Goal: Transaction & Acquisition: Purchase product/service

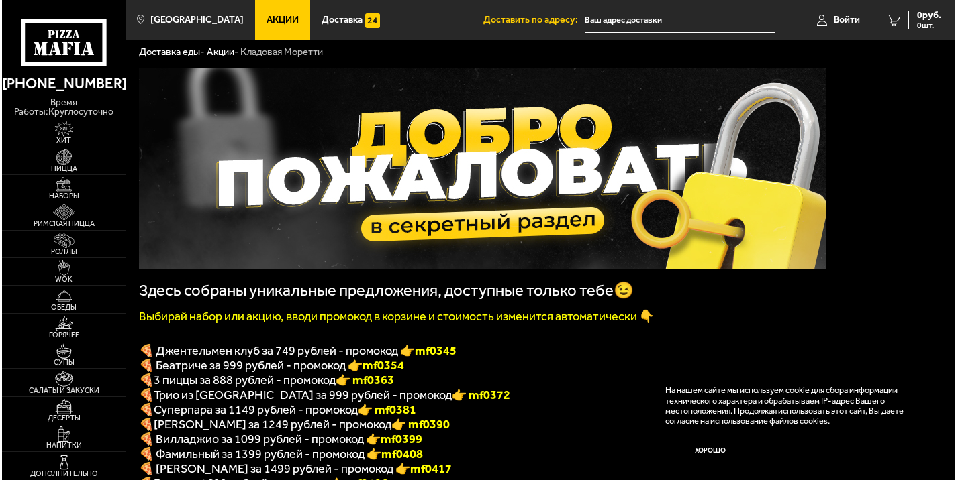
scroll to position [26, 0]
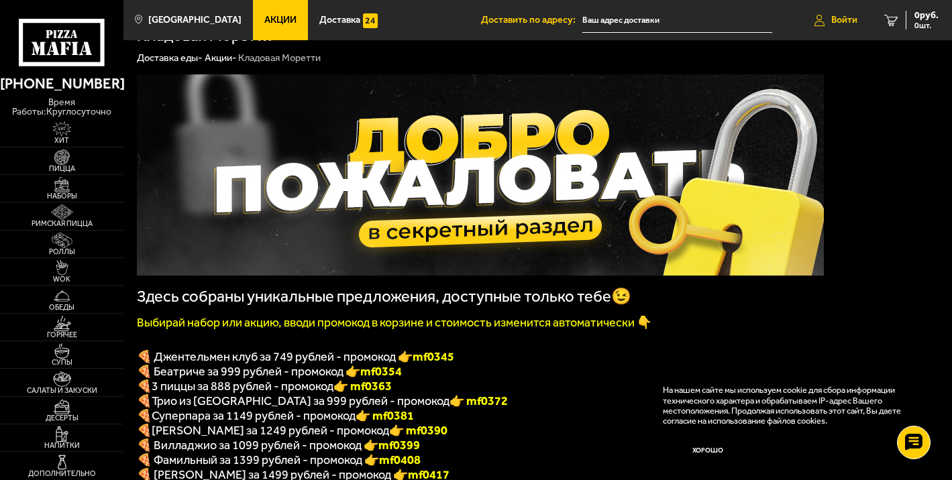
click at [833, 20] on span "Войти" at bounding box center [844, 19] width 26 height 9
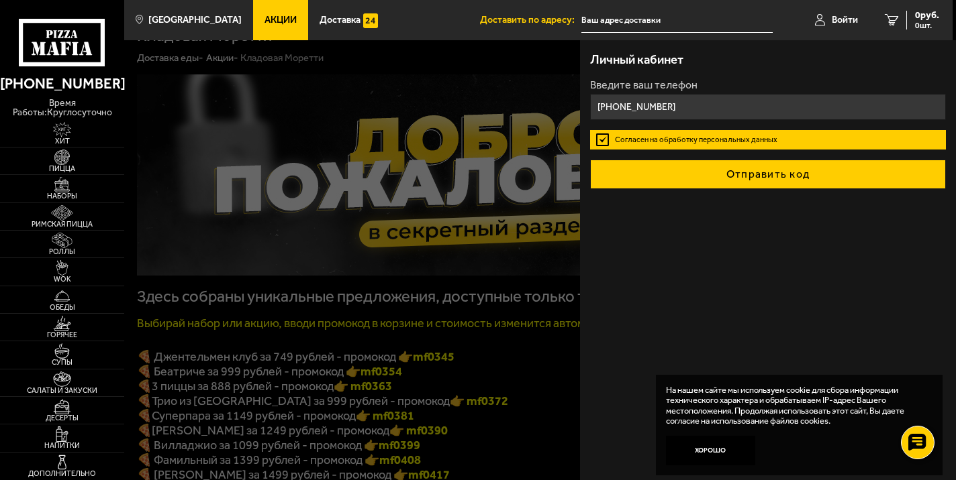
type input "[PHONE_NUMBER]"
click at [696, 176] on button "Отправить код" at bounding box center [768, 175] width 356 height 30
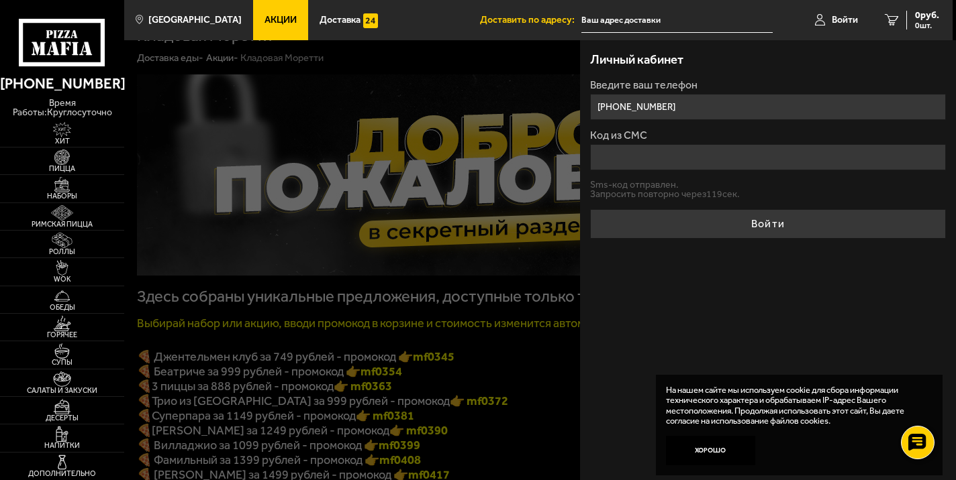
click at [644, 160] on input "Код из СМС" at bounding box center [768, 157] width 356 height 26
click at [646, 159] on input "Код из СМС" at bounding box center [768, 157] width 356 height 26
click at [624, 170] on form "Введите ваш телефон +7 (921) 300-00-42 Код из СМС Sms-код отправлен. Запросить …" at bounding box center [768, 159] width 356 height 159
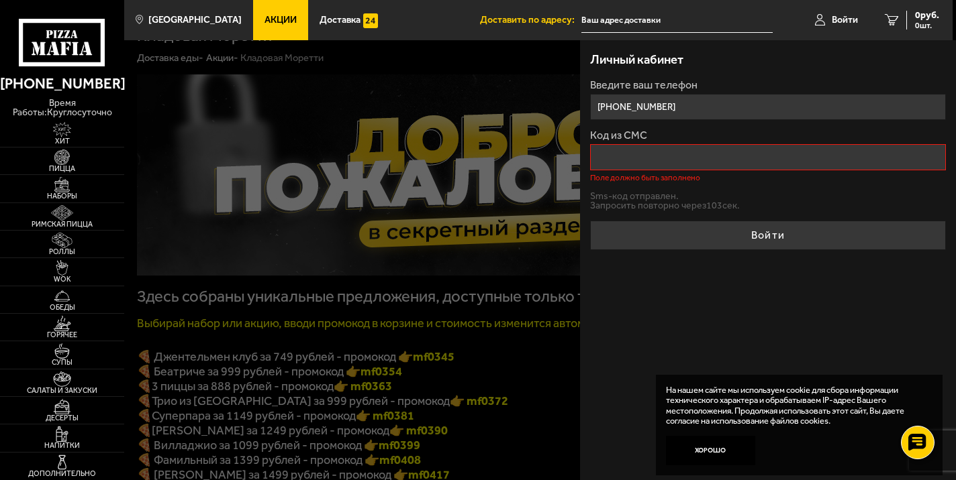
click at [622, 197] on p "Sms-код отправлен." at bounding box center [768, 196] width 356 height 9
click at [674, 202] on p "Запросить повторно через 21 сек." at bounding box center [768, 205] width 356 height 9
click at [721, 189] on form "Введите ваш телефон +7 (921) 300-00-42 Код из СМС Поле должно быть заполнено Sm…" at bounding box center [768, 165] width 356 height 170
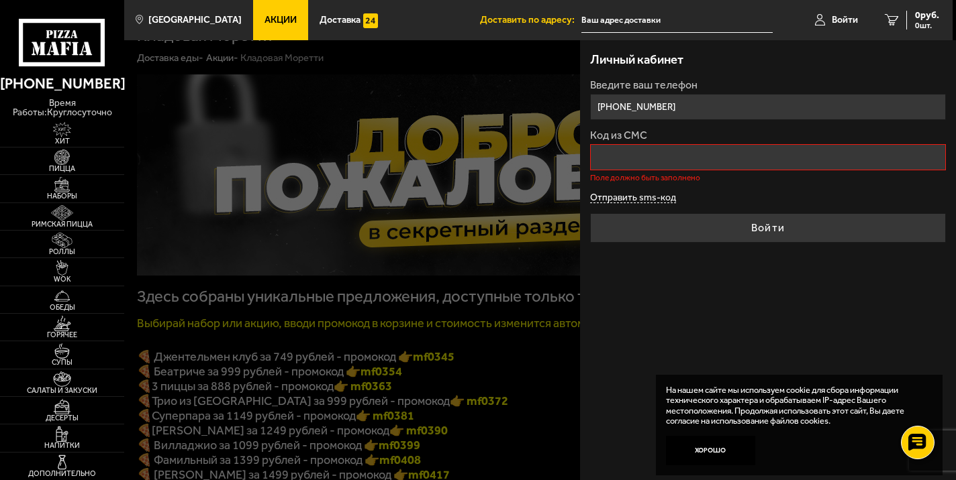
click at [641, 197] on button "Отправить sms-код" at bounding box center [633, 198] width 86 height 10
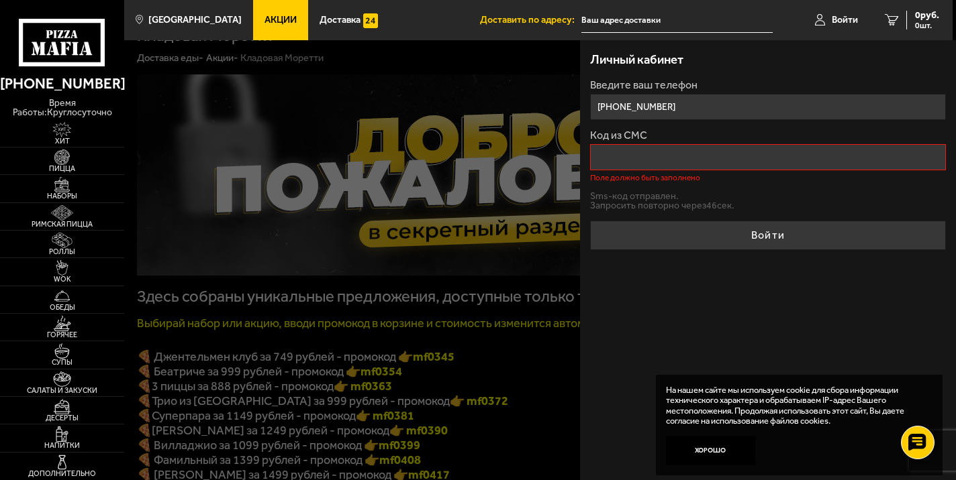
click at [687, 106] on input "+7 (921) 300-00-42" at bounding box center [768, 107] width 356 height 26
drag, startPoint x: 616, startPoint y: 108, endPoint x: 846, endPoint y: 100, distance: 230.3
click at [845, 100] on input "+7 (921) 300-00-42" at bounding box center [768, 107] width 356 height 26
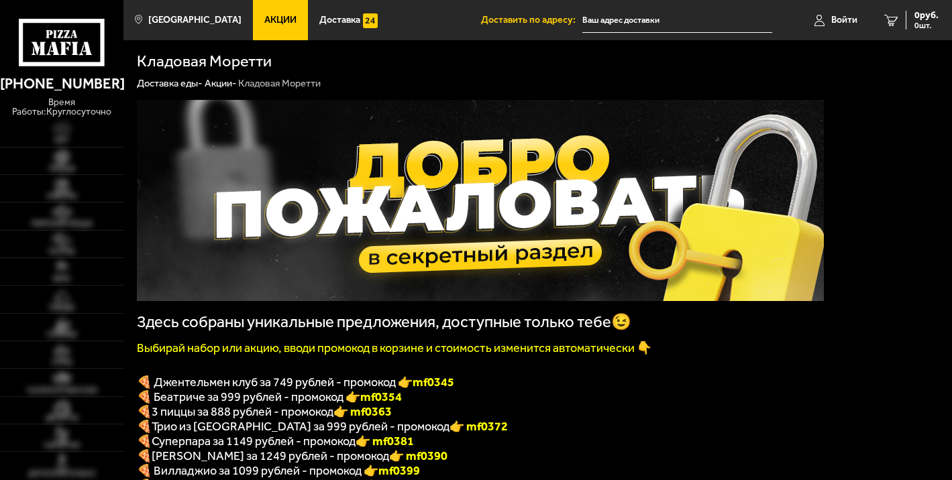
scroll to position [26, 0]
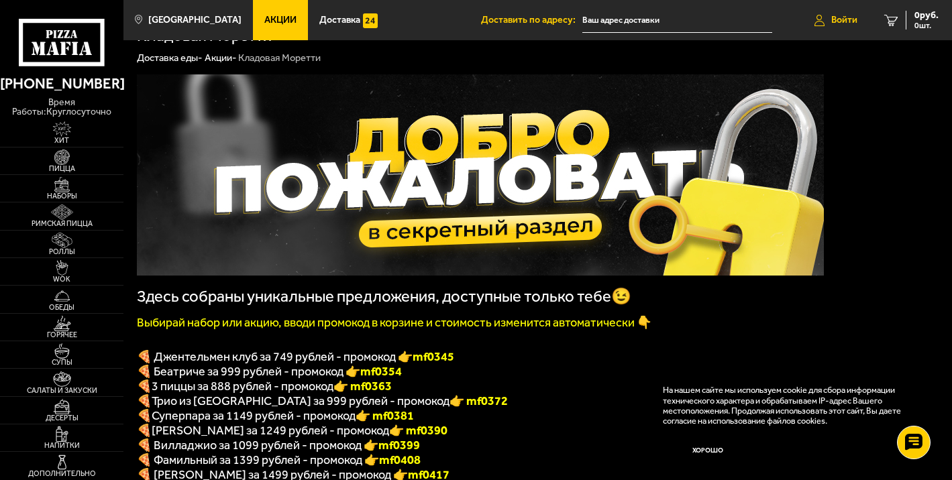
click at [835, 19] on span "Войти" at bounding box center [844, 19] width 26 height 9
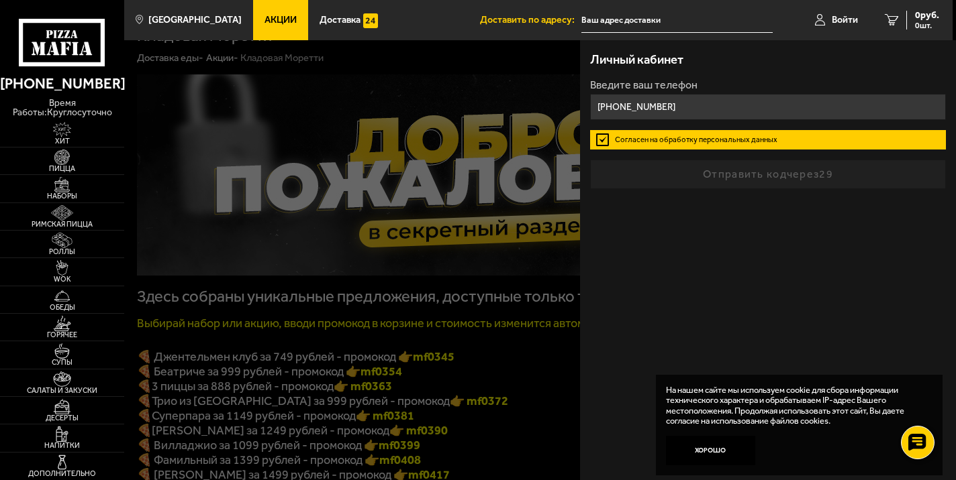
type input "+7 (966) 936-00-43"
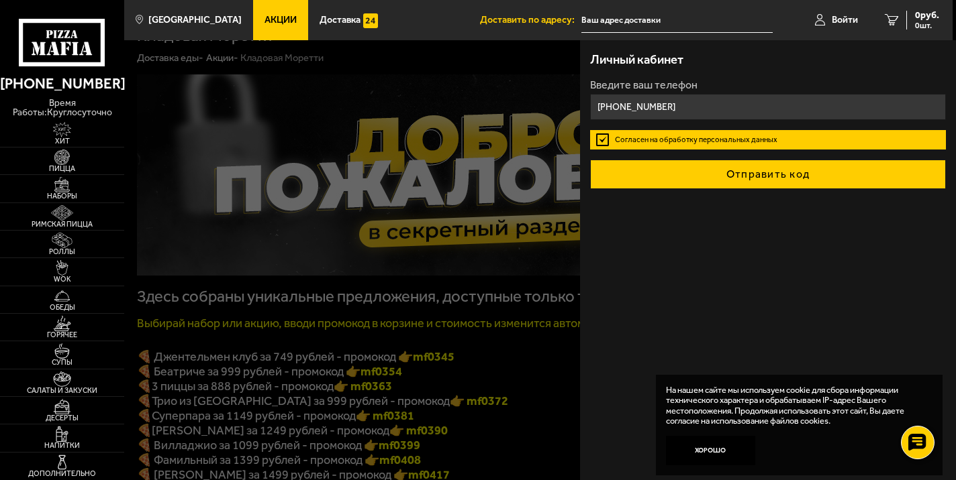
click at [733, 172] on button "Отправить код" at bounding box center [768, 175] width 356 height 30
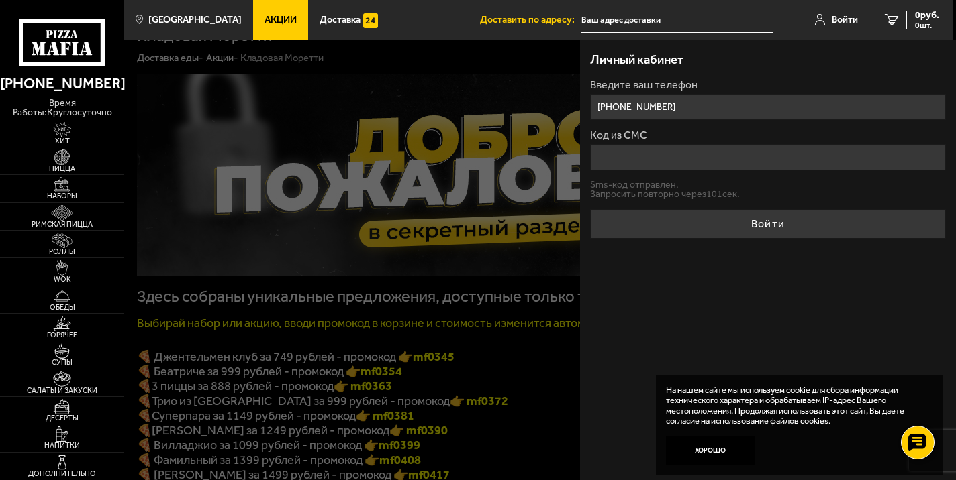
click at [398, 260] on div at bounding box center [602, 280] width 956 height 480
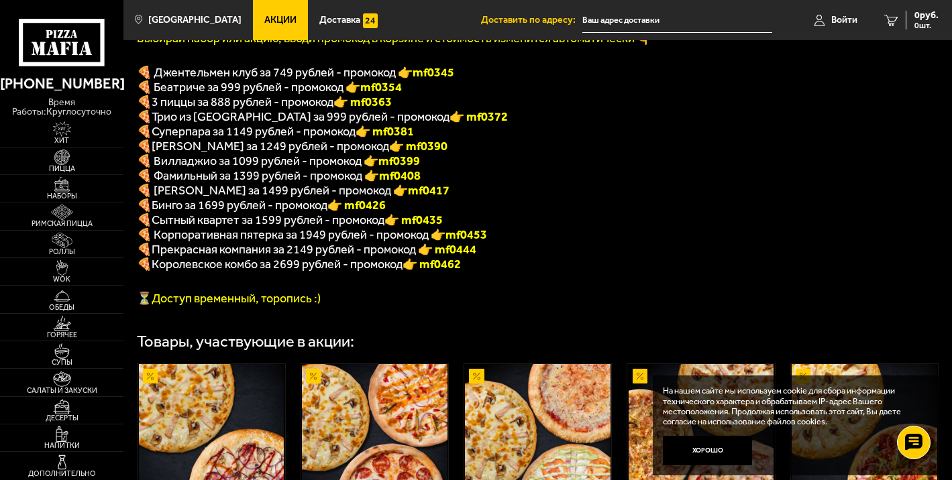
scroll to position [318, 0]
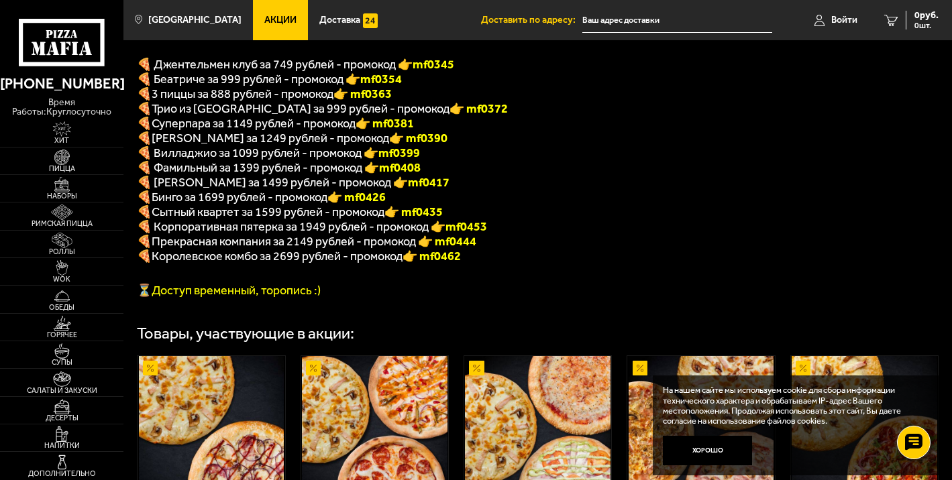
click at [389, 143] on b "👉 mf0390" at bounding box center [418, 138] width 58 height 15
copy b "f0390"
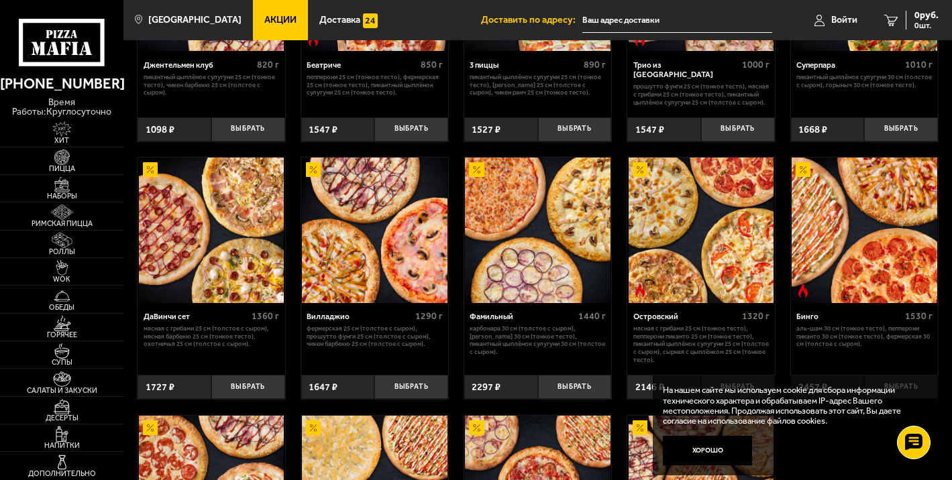
scroll to position [767, 0]
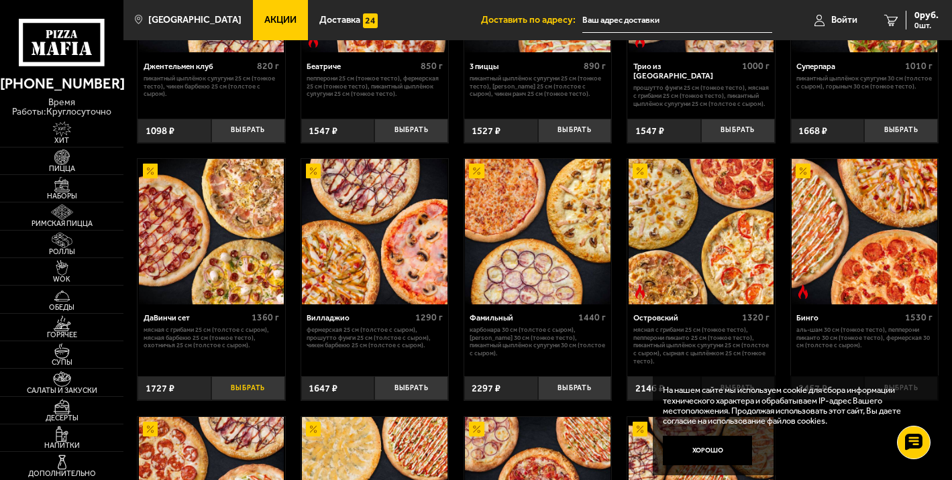
click at [240, 390] on button "Выбрать" at bounding box center [248, 388] width 74 height 24
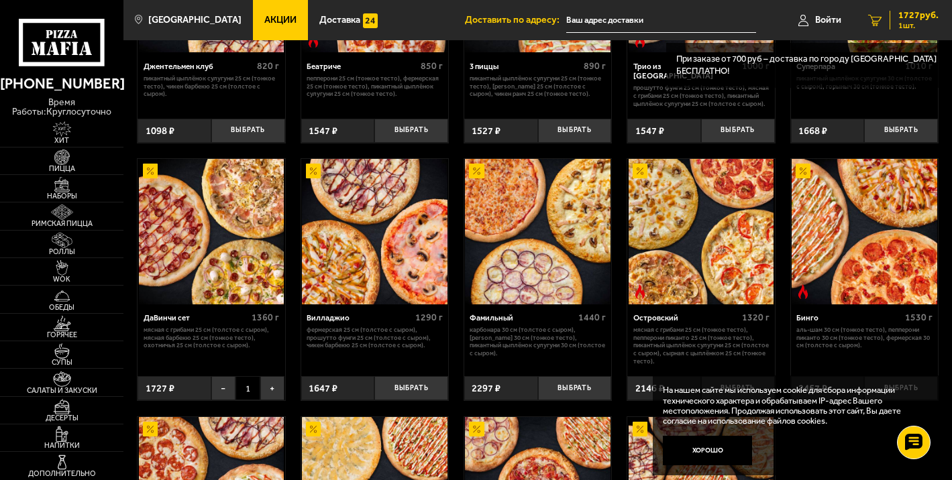
click at [919, 20] on span "1727 руб." at bounding box center [919, 15] width 40 height 9
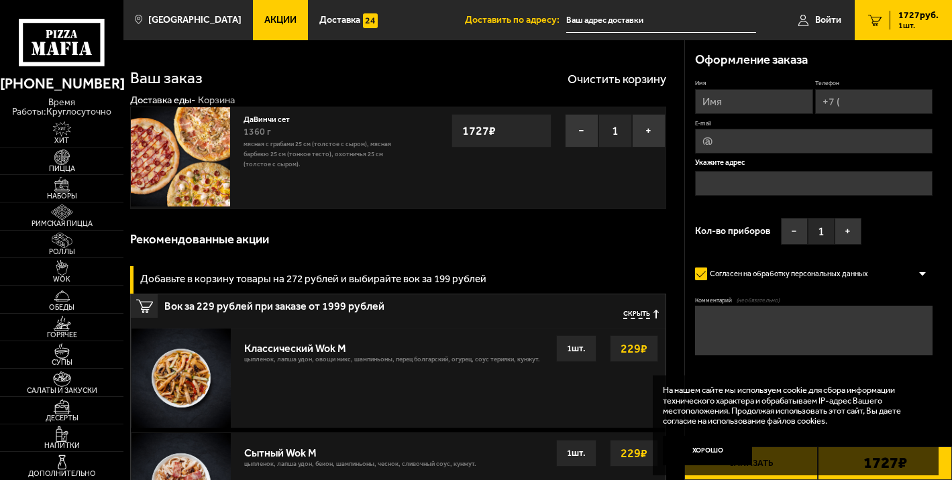
click at [725, 103] on input "Имя" at bounding box center [754, 101] width 118 height 25
type input "F"
type input "Александр"
click at [848, 103] on input "Телефон" at bounding box center [874, 101] width 118 height 25
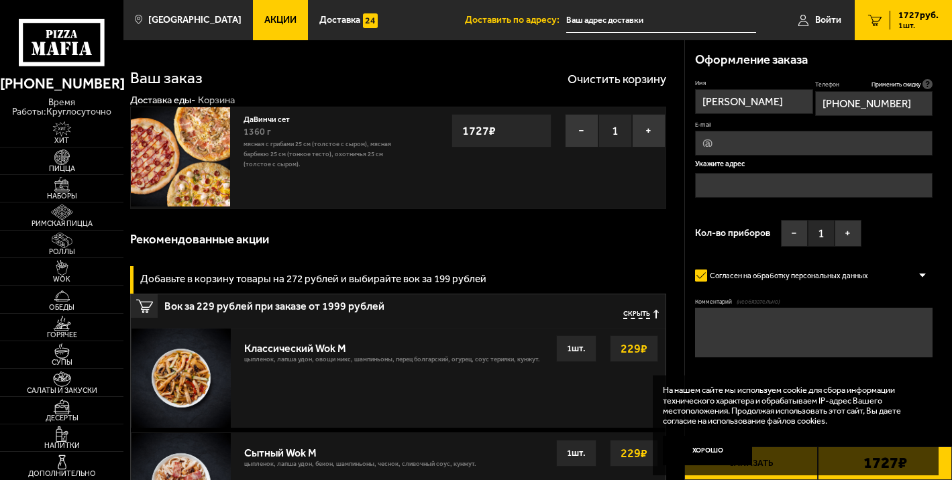
type input "+7 (921) 300-00-42"
click at [753, 152] on input "E-mail" at bounding box center [814, 143] width 238 height 25
type input "bindas.ar@icloud.com"
click at [742, 179] on input "text" at bounding box center [814, 185] width 238 height 25
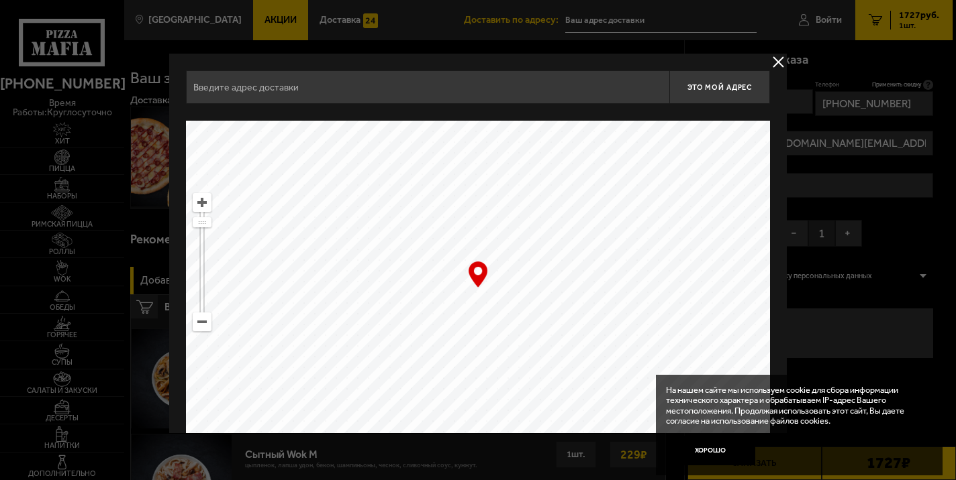
click at [437, 91] on input "text" at bounding box center [427, 87] width 483 height 34
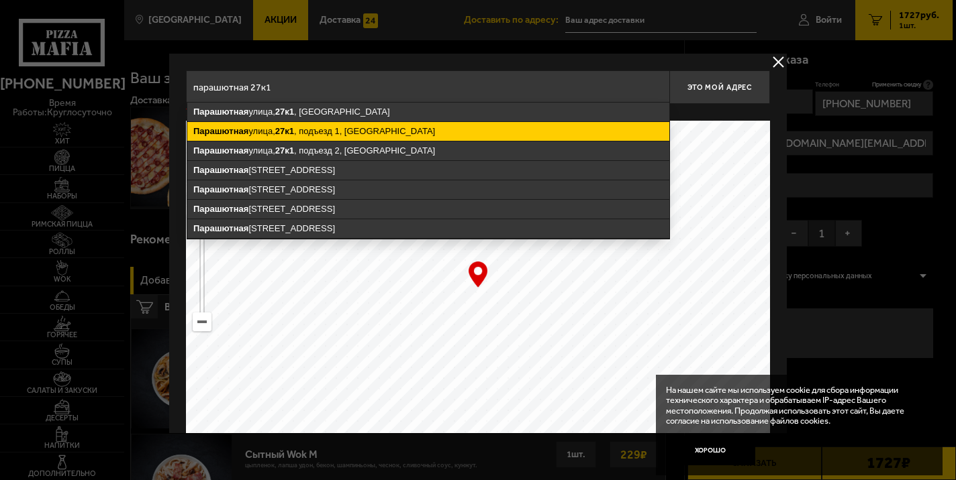
click at [362, 128] on ymaps "Парашютная улица, 27к1 , подъезд 1, Санкт-Петербург" at bounding box center [428, 131] width 482 height 19
type input "Санкт-Петербург, Парашютная улица, 27к1, подъезд 1"
type input "Парашютная улица, 27к1, подъезд 1"
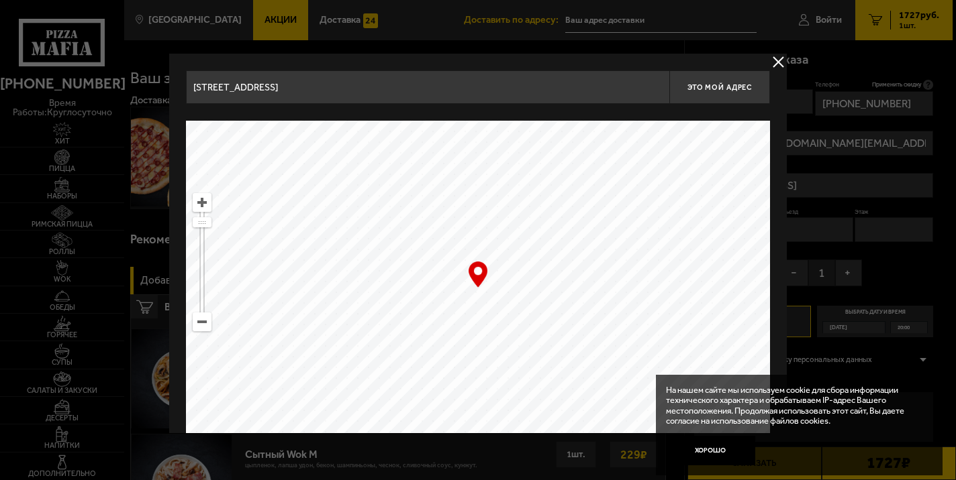
click at [452, 92] on input "Санкт-Петербург, Парашютная улица, 27к1, подъезд 1" at bounding box center [427, 87] width 483 height 34
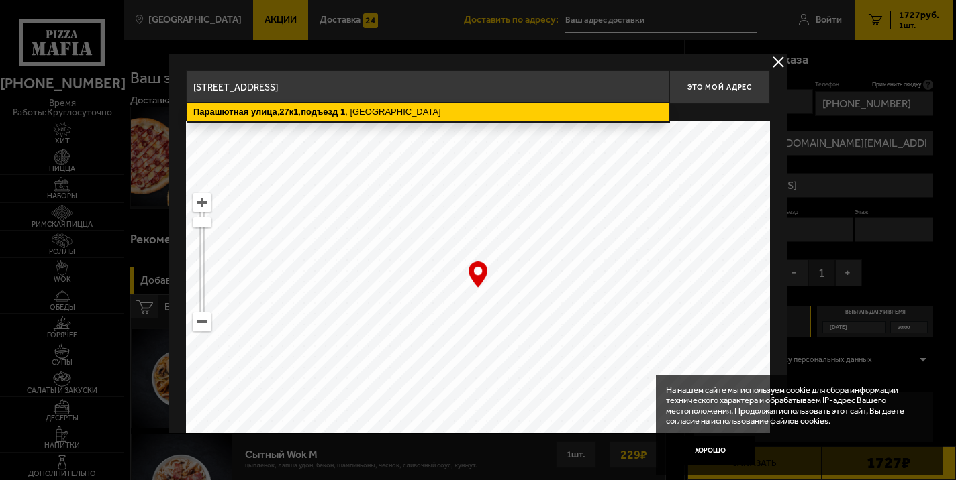
click at [391, 112] on ymaps "Парашютная улица , 27к1 , подъезд 1 , Санкт-Петербург" at bounding box center [428, 112] width 482 height 19
type input "Санкт-Петербург, Парашютная улица, 27к1, подъезд 1"
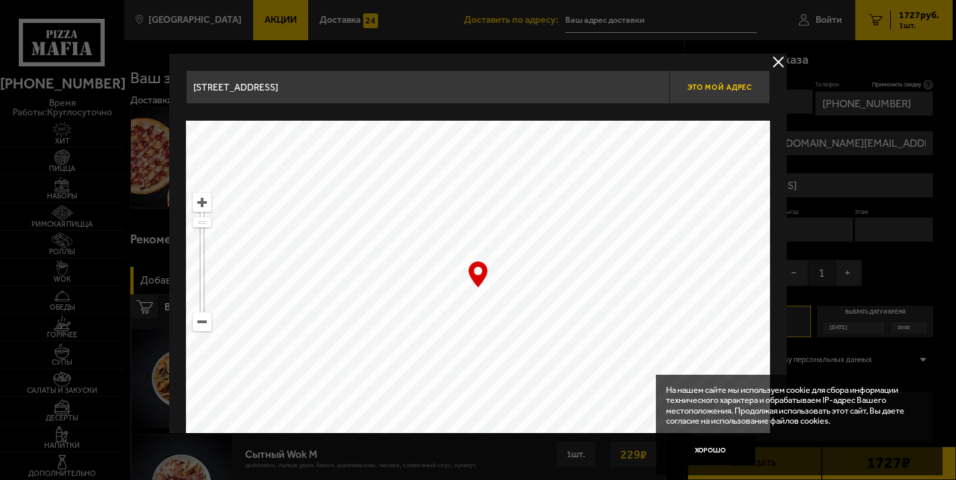
click at [723, 86] on span "Это мой адрес" at bounding box center [719, 87] width 64 height 9
type input "Парашютная улица, 27к1, подъезд 1"
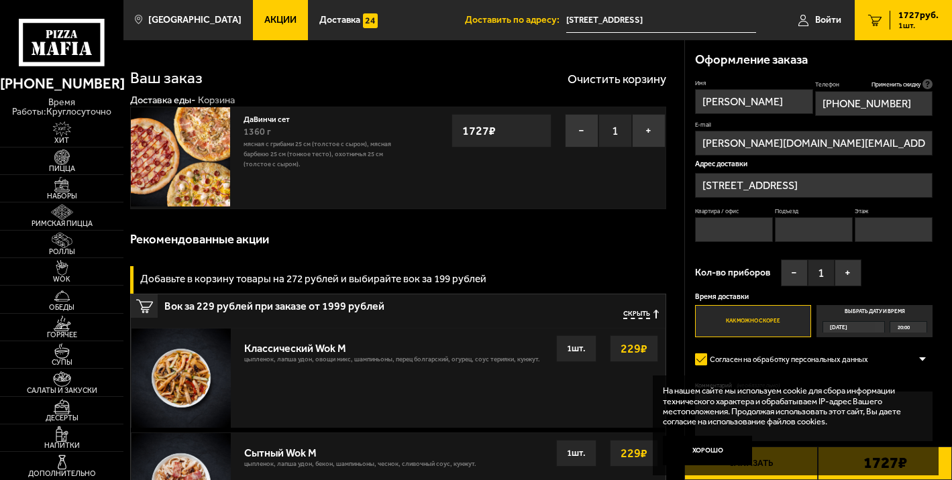
click at [723, 231] on input "Квартира / офис" at bounding box center [734, 229] width 79 height 25
type input "155"
click at [799, 230] on input "Подъезд" at bounding box center [814, 229] width 79 height 25
type input "1"
click at [878, 213] on label "Этаж" at bounding box center [894, 211] width 79 height 8
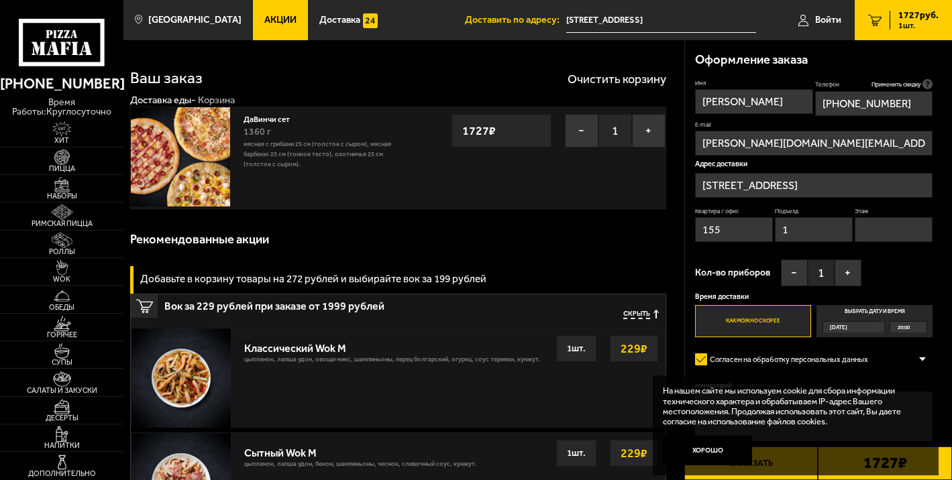
click at [878, 217] on input "Этаж" at bounding box center [894, 229] width 79 height 25
click at [878, 225] on input "Этаж" at bounding box center [894, 229] width 79 height 25
type input "25"
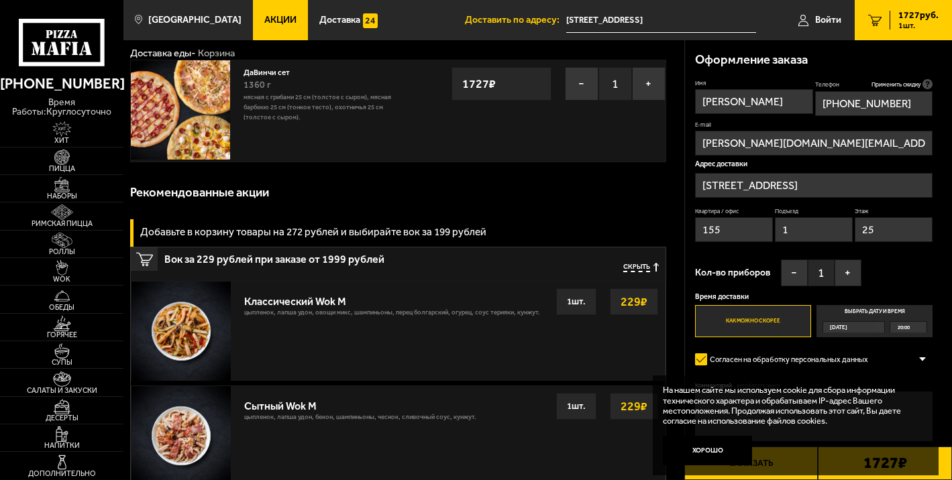
scroll to position [50, 0]
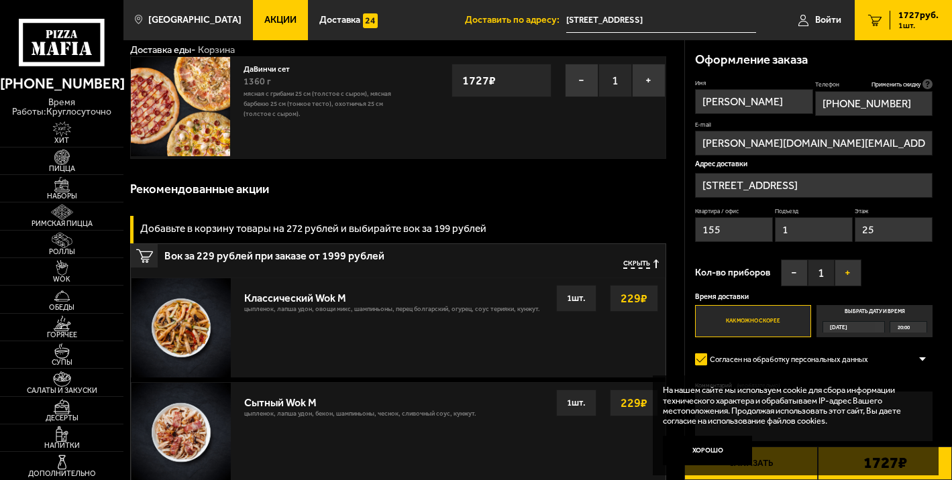
click at [854, 276] on button "+" at bounding box center [848, 273] width 27 height 27
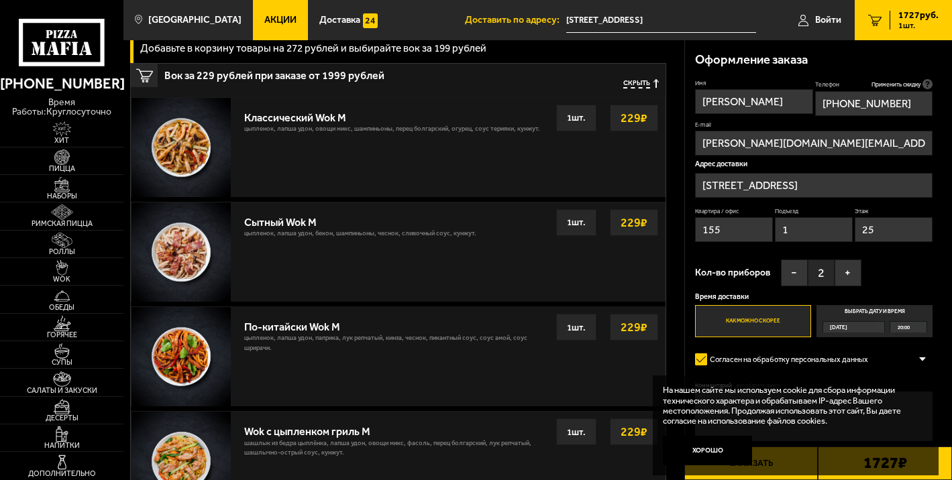
scroll to position [232, 0]
click at [718, 454] on button "Хорошо" at bounding box center [707, 451] width 89 height 30
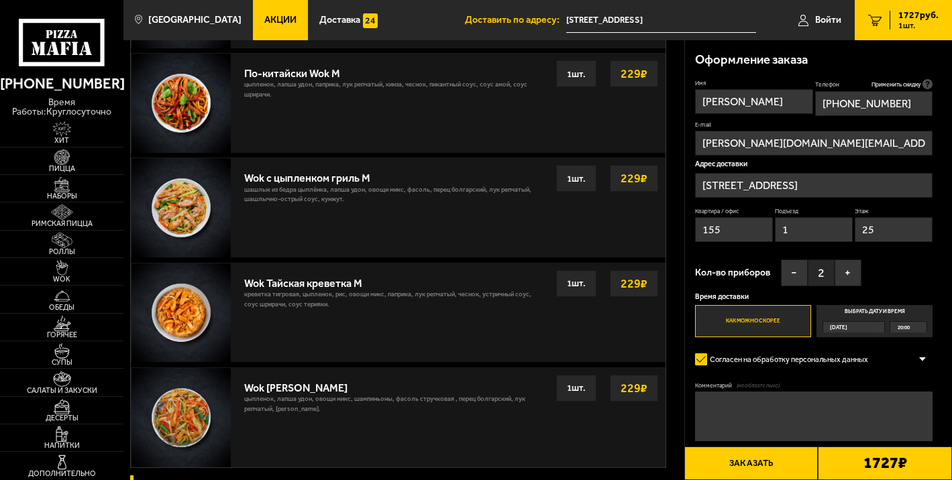
scroll to position [893, 0]
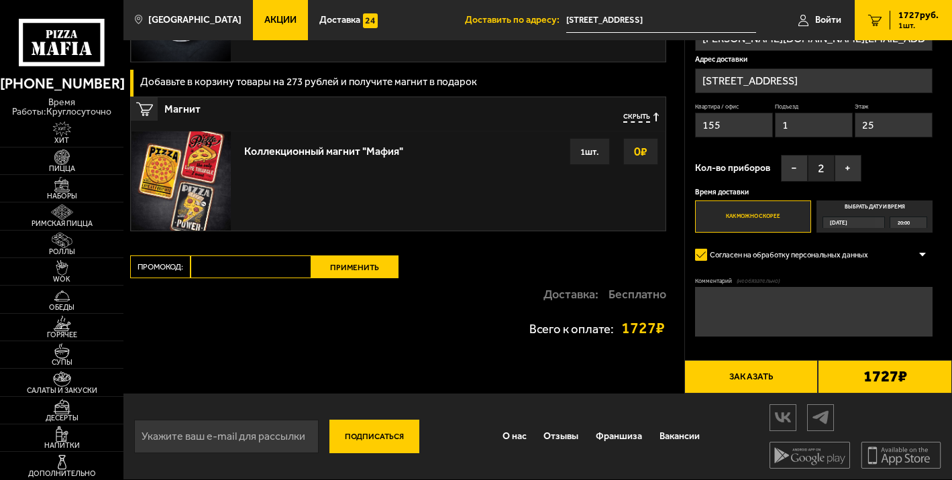
click at [232, 264] on input "Промокод:" at bounding box center [251, 267] width 120 height 23
paste input "mf0390"
type input "mf0390"
click at [359, 271] on button "Применить" at bounding box center [354, 267] width 87 height 23
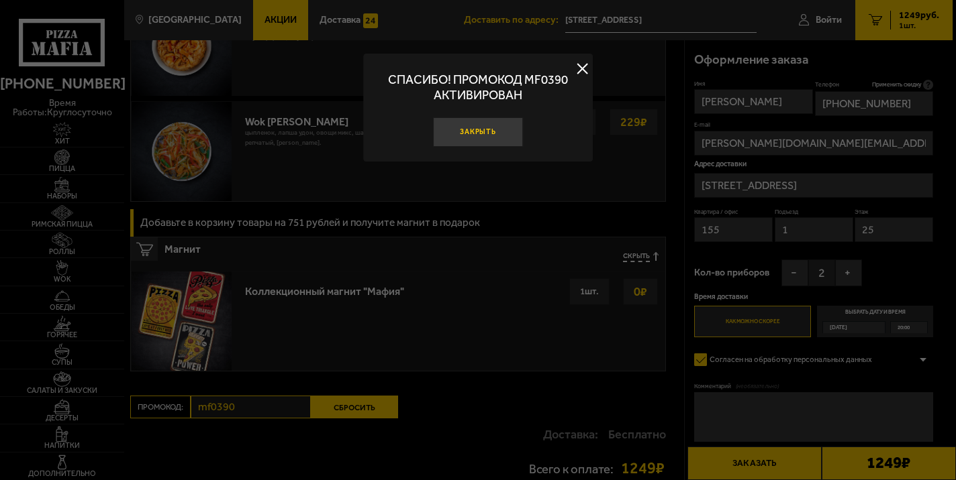
click at [473, 130] on button "Закрыть" at bounding box center [478, 132] width 90 height 30
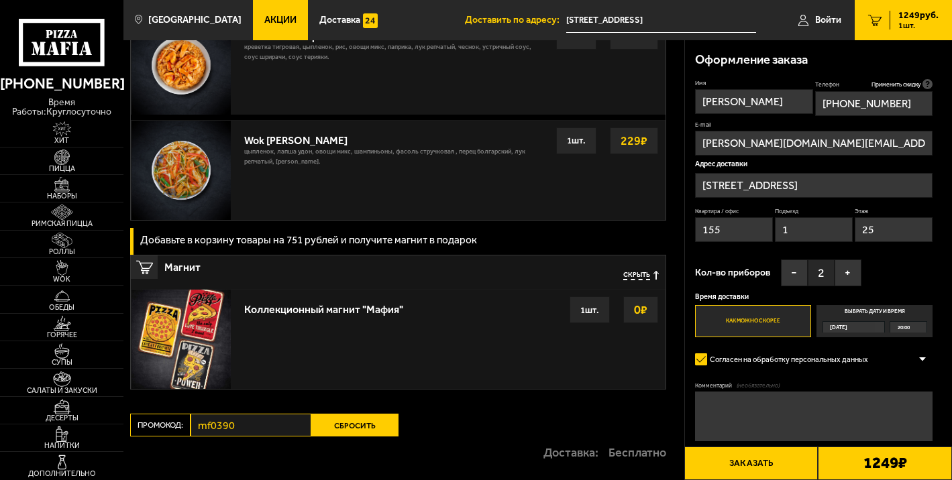
scroll to position [966, 0]
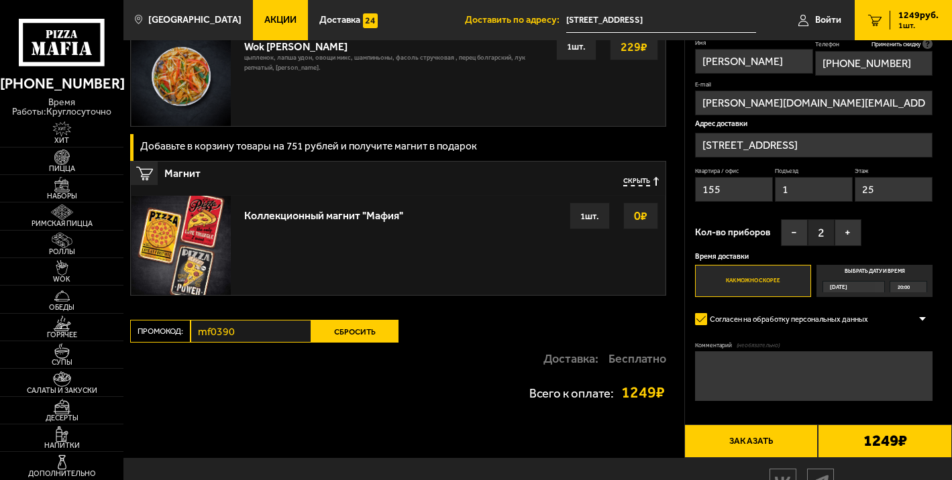
click at [591, 221] on div "1 шт." at bounding box center [590, 216] width 40 height 27
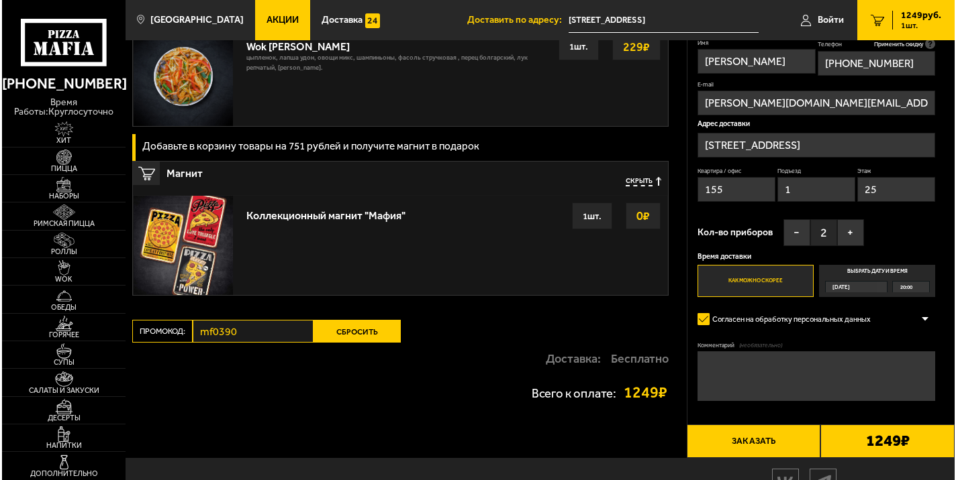
scroll to position [1033, 0]
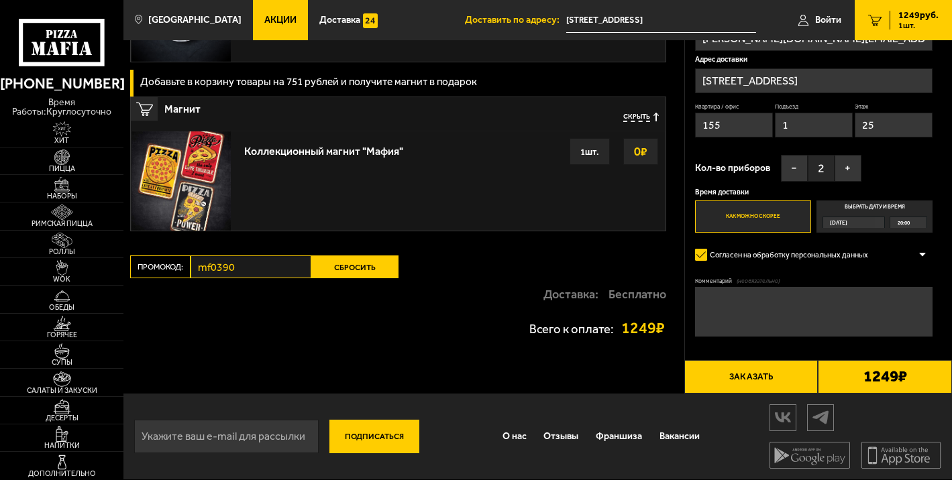
click at [798, 378] on button "Заказать" at bounding box center [751, 377] width 134 height 34
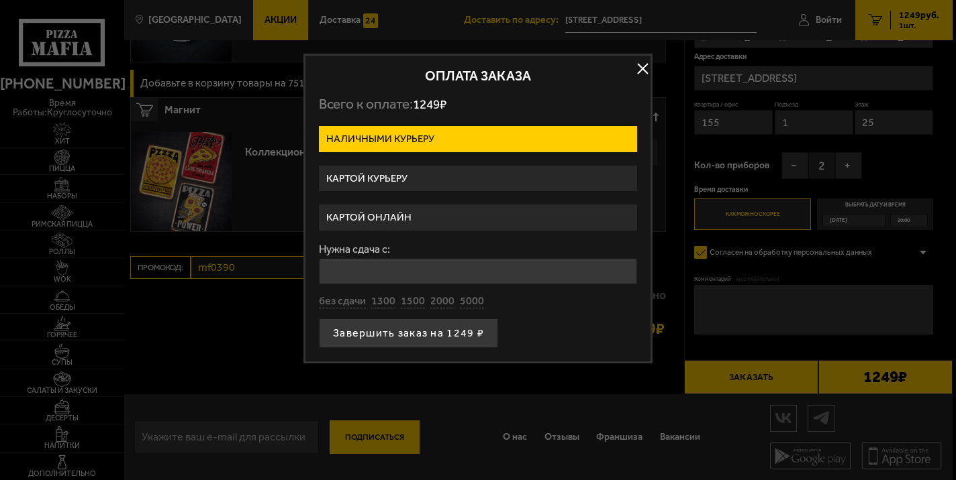
click at [371, 217] on label "Картой онлайн" at bounding box center [478, 218] width 318 height 26
click at [0, 0] on input "Картой онлайн" at bounding box center [0, 0] width 0 height 0
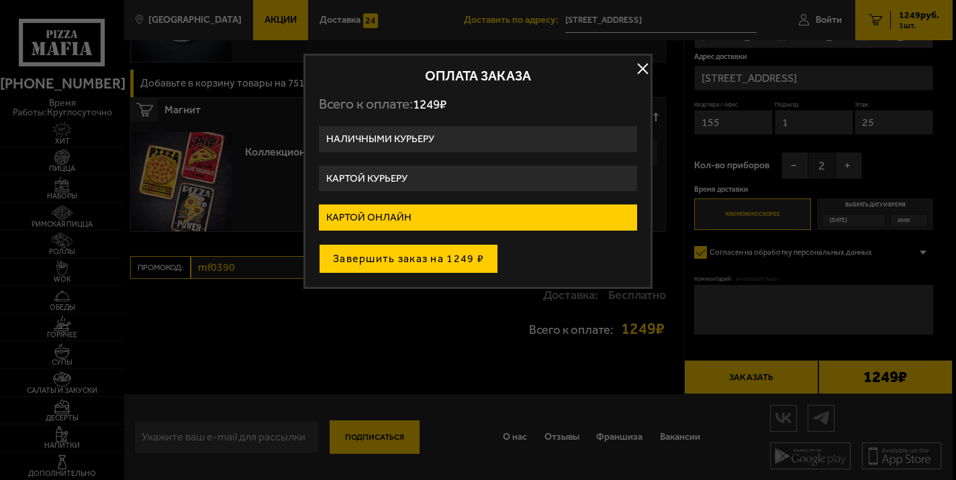
click at [413, 256] on button "Завершить заказ на 1249 ₽" at bounding box center [408, 259] width 179 height 30
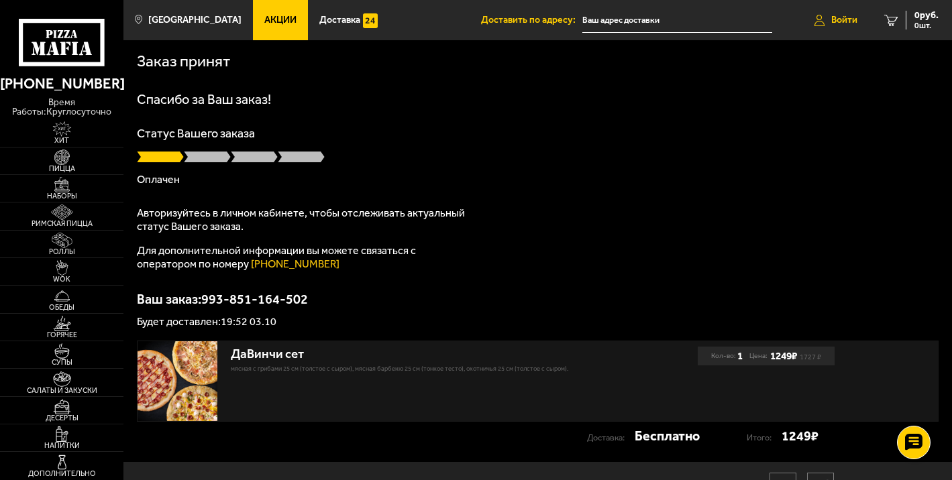
click at [834, 28] on link "Войти" at bounding box center [836, 20] width 70 height 40
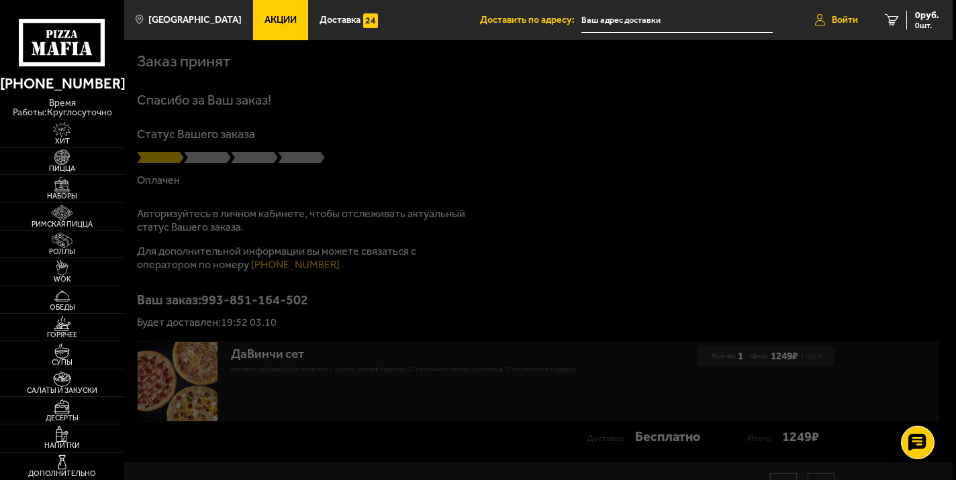
click at [837, 18] on span "Войти" at bounding box center [844, 19] width 26 height 9
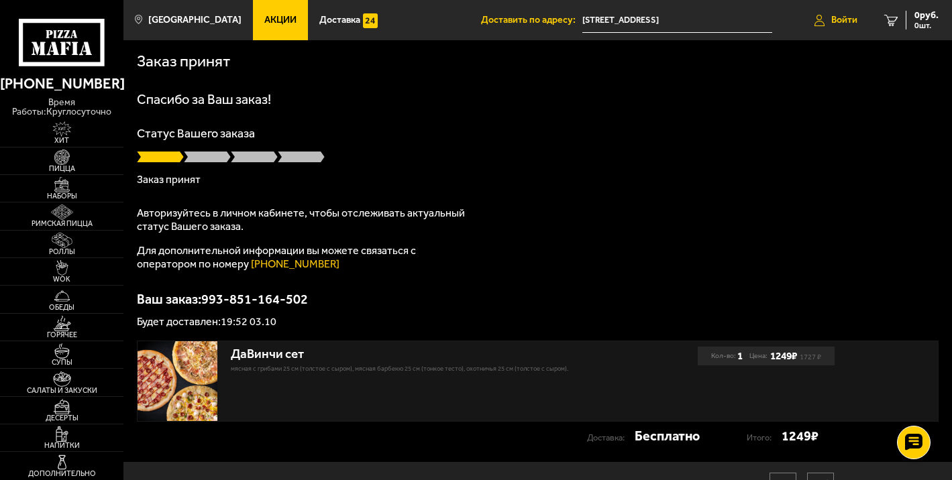
click at [841, 21] on span "Войти" at bounding box center [844, 19] width 26 height 9
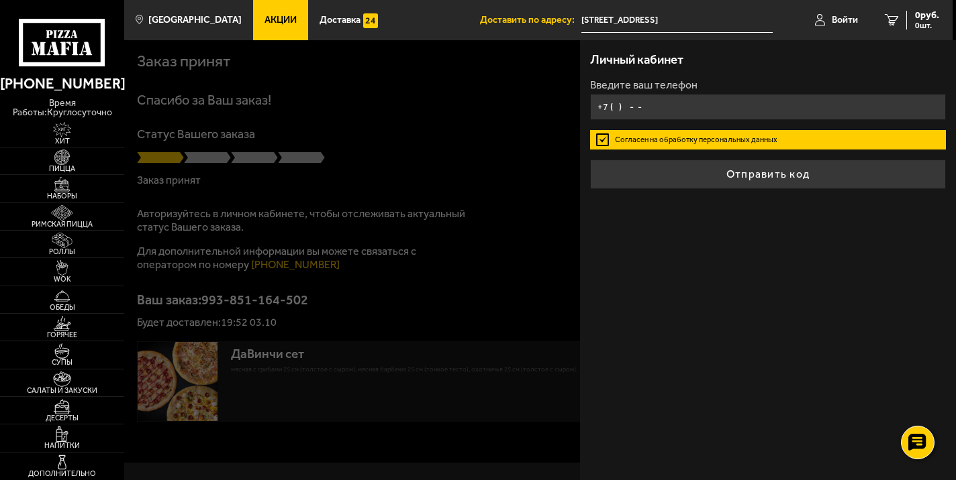
click at [619, 108] on input "+7 ( ) - -" at bounding box center [768, 107] width 356 height 26
type input "+7 (921) 300-00-42"
click at [590, 160] on button "Отправить код" at bounding box center [768, 175] width 356 height 30
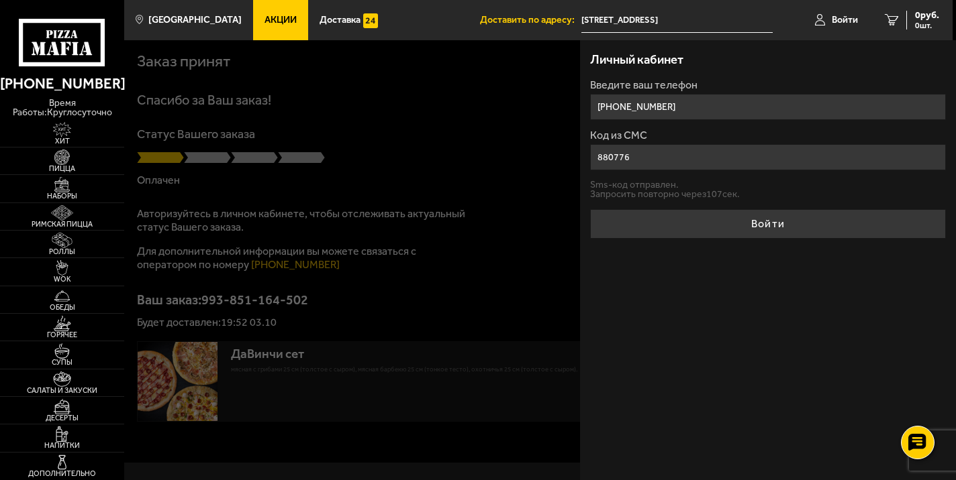
click at [590, 209] on button "Войти" at bounding box center [768, 224] width 356 height 30
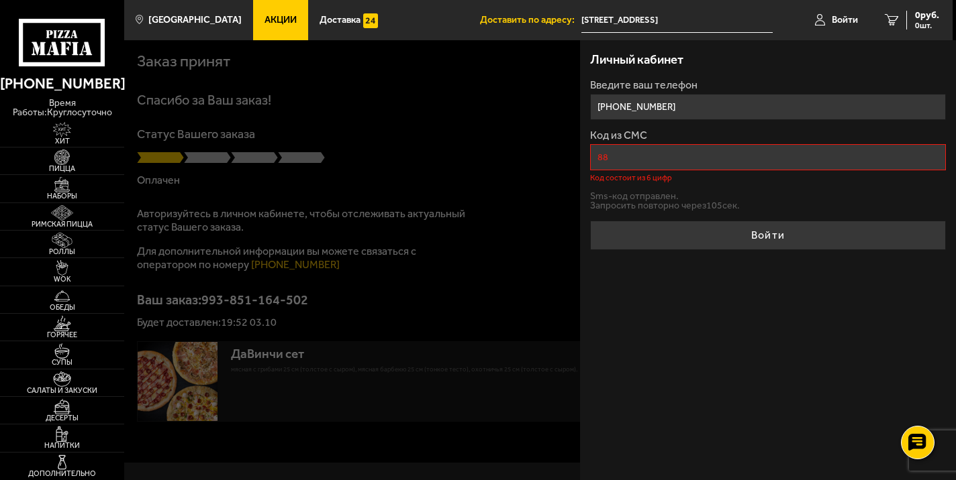
type input "8"
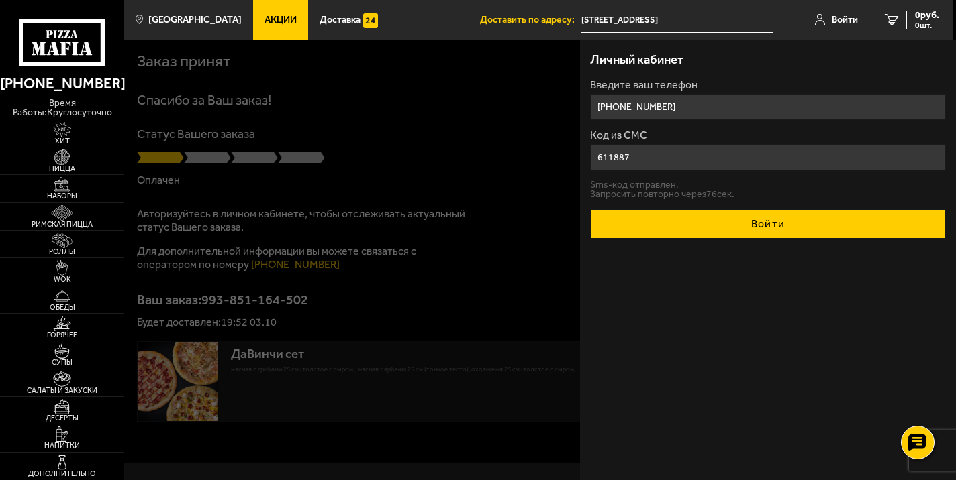
click at [590, 209] on button "Войти" at bounding box center [768, 224] width 356 height 30
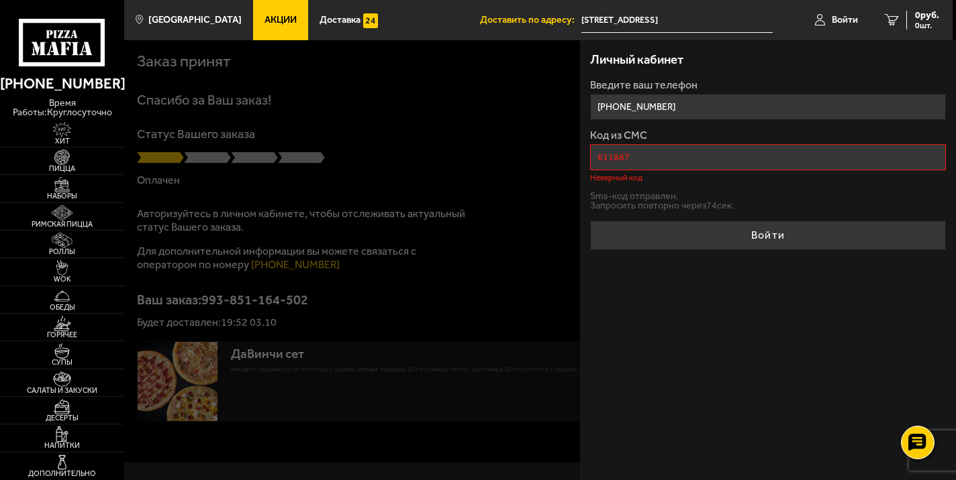
click at [603, 159] on input "611887" at bounding box center [768, 157] width 356 height 26
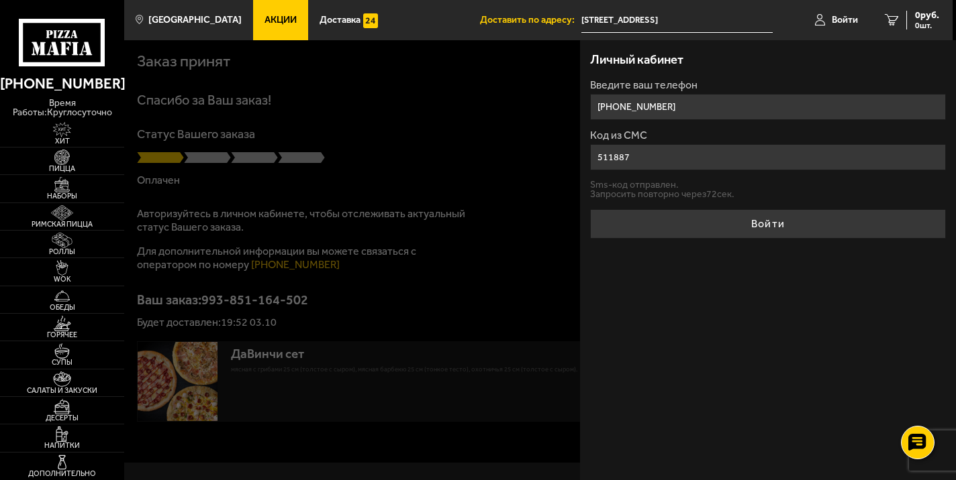
type input "511887"
click at [590, 209] on button "Войти" at bounding box center [768, 224] width 356 height 30
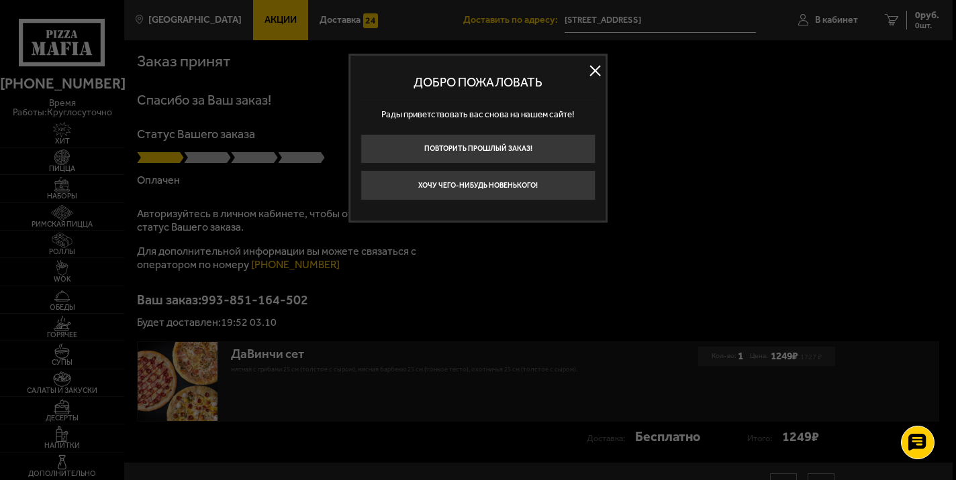
click at [593, 72] on button at bounding box center [595, 70] width 20 height 20
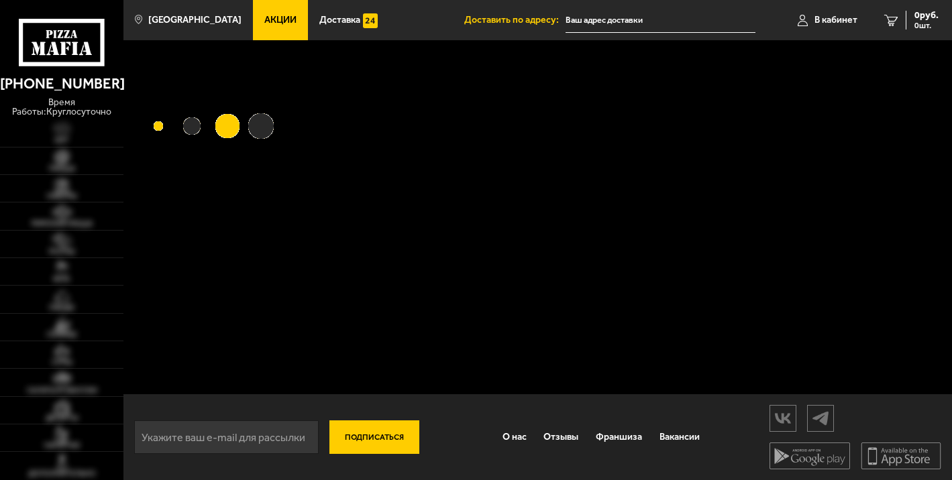
type input "[STREET_ADDRESS]"
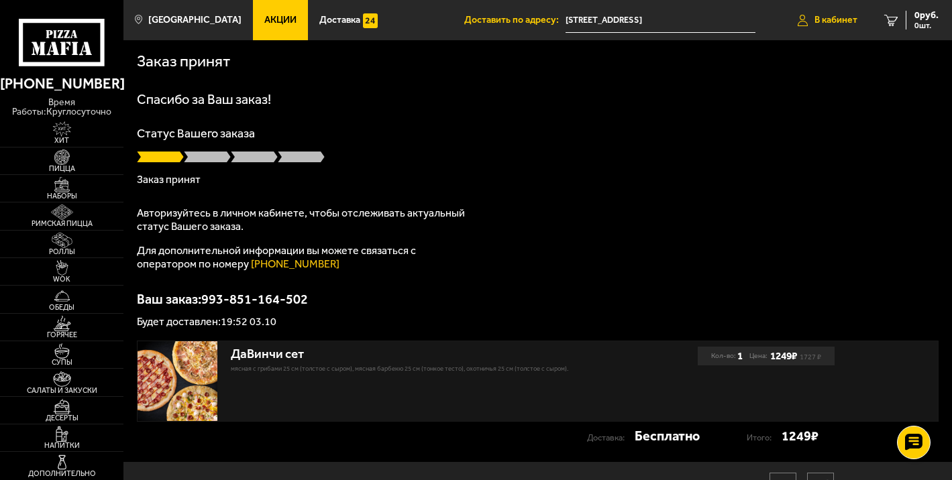
click at [817, 19] on span "В кабинет" at bounding box center [836, 19] width 43 height 9
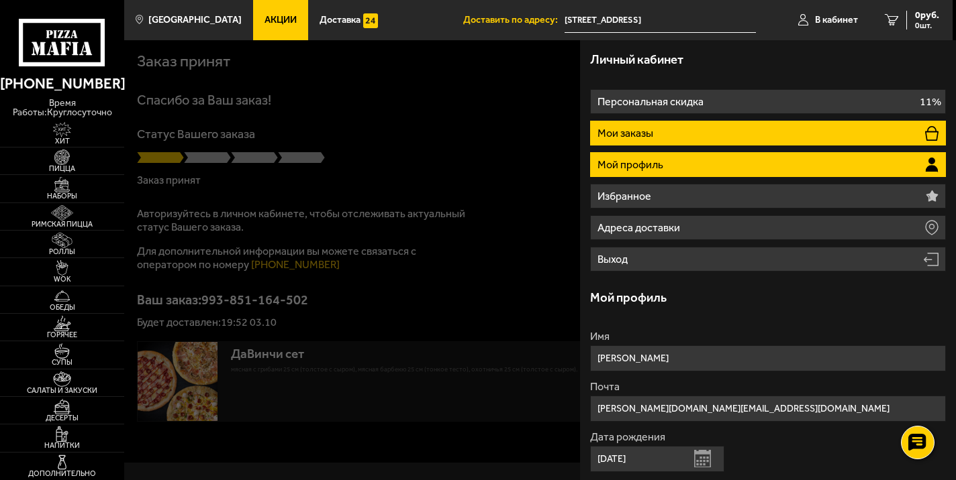
click at [698, 136] on li "Мои заказы" at bounding box center [768, 133] width 356 height 25
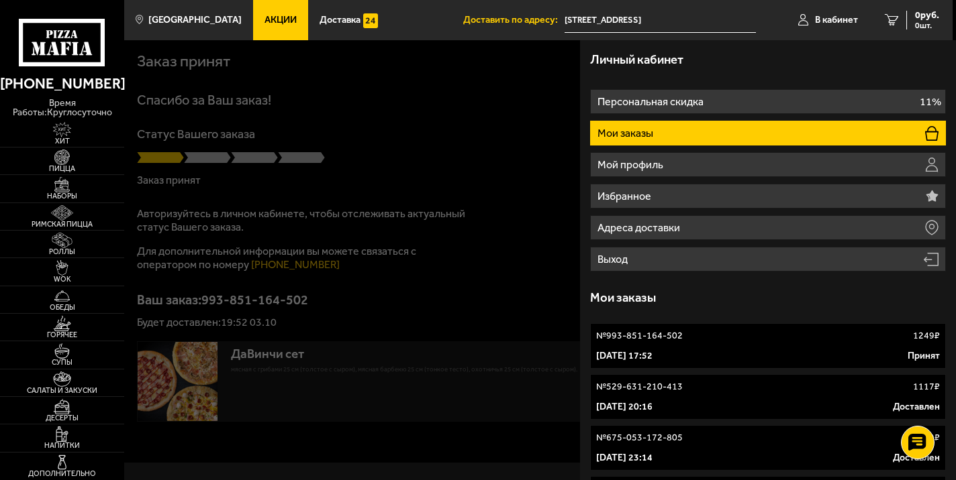
click at [713, 354] on div "[DATE] 17:52 Принят" at bounding box center [768, 356] width 344 height 13
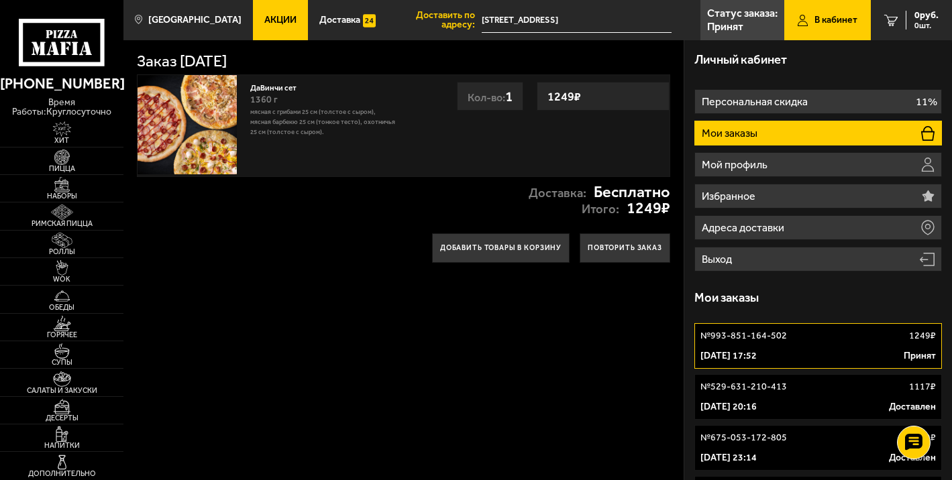
click at [331, 218] on div "Доставка: Бесплатно Итого: 1249 ₽" at bounding box center [403, 200] width 560 height 46
click at [315, 93] on div "1360 г" at bounding box center [323, 100] width 146 height 15
click at [175, 61] on h1 "Заказ [DATE]" at bounding box center [182, 62] width 90 height 16
click at [217, 126] on img at bounding box center [187, 124] width 99 height 99
click at [731, 19] on link "Статус заказа: Принят" at bounding box center [743, 20] width 84 height 40
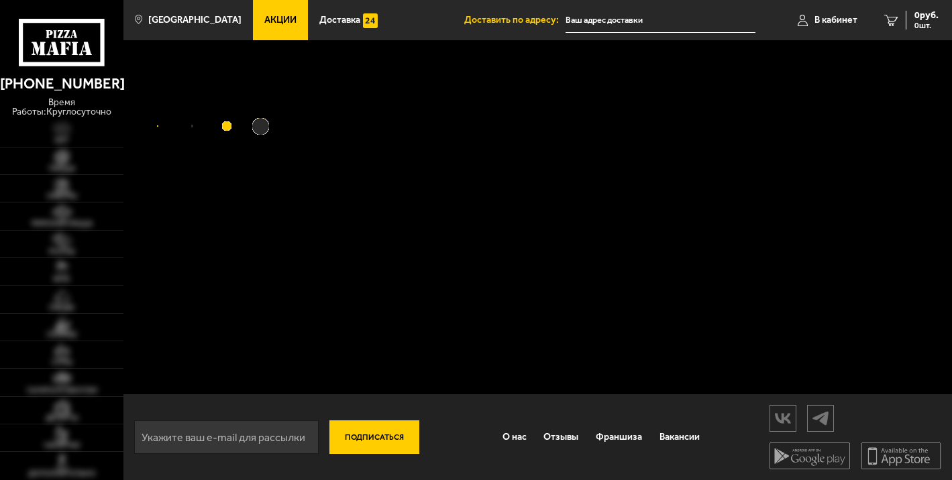
type input "[STREET_ADDRESS]"
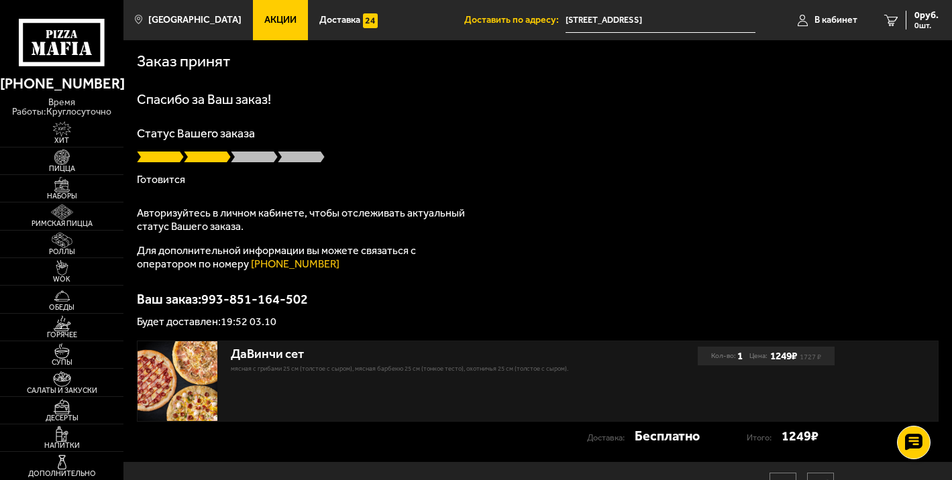
scroll to position [69, 0]
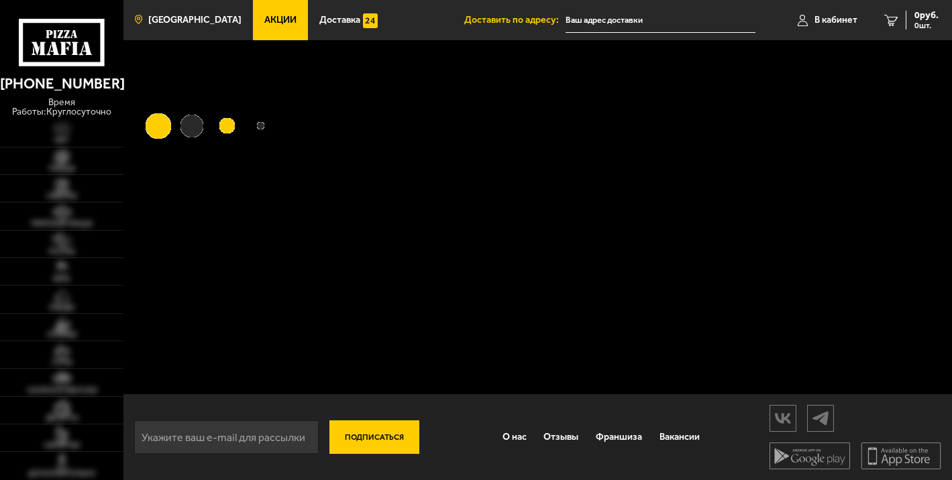
type input "[STREET_ADDRESS]"
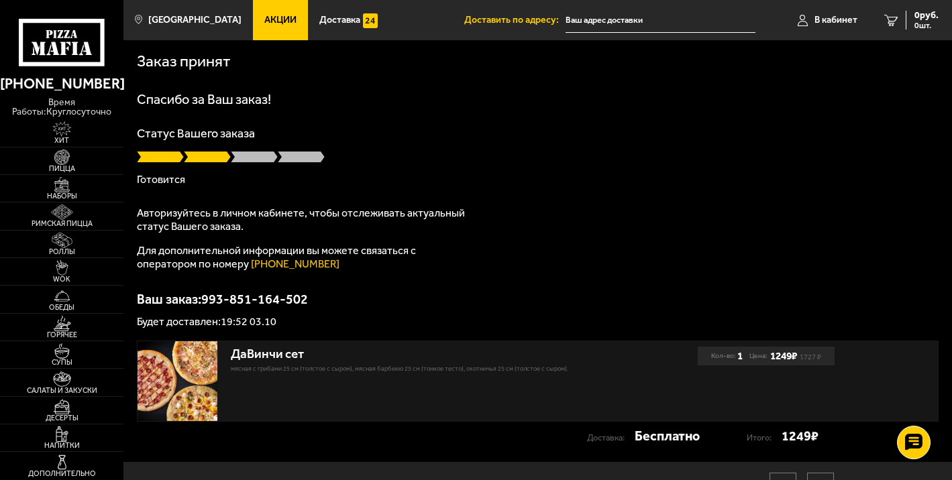
scroll to position [69, 0]
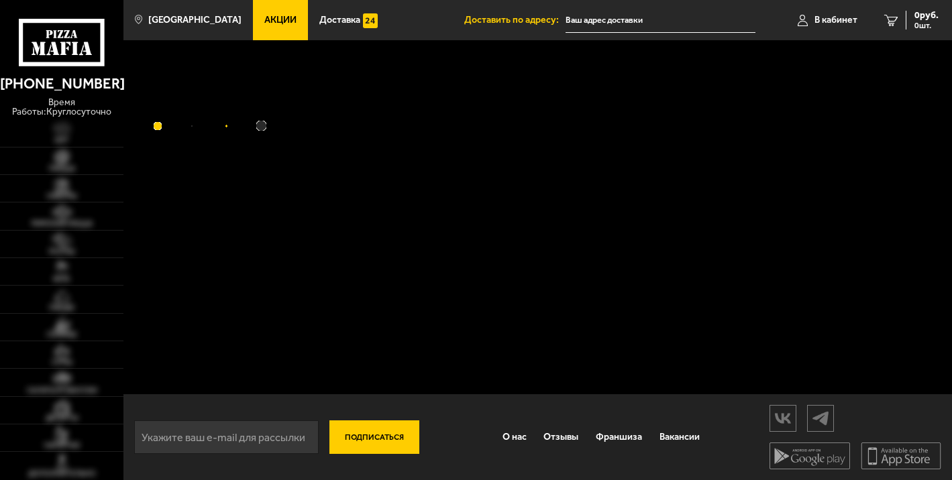
scroll to position [1, 0]
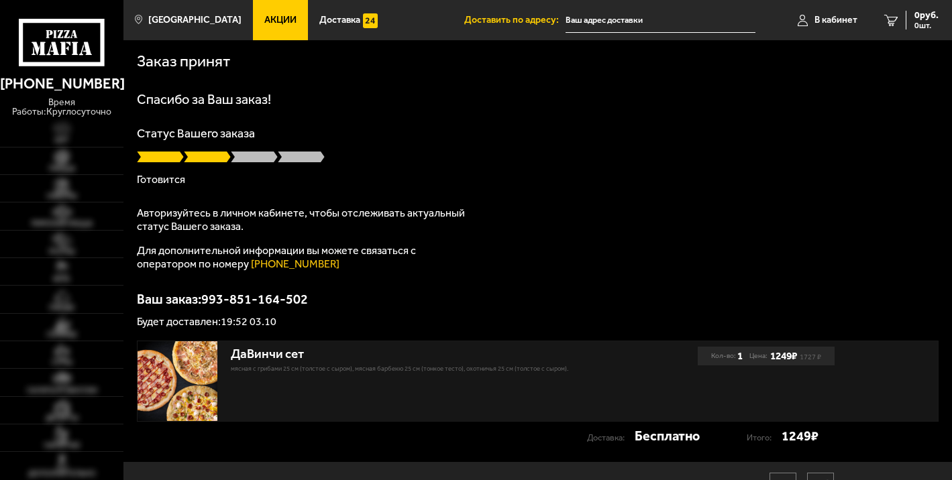
scroll to position [1, 0]
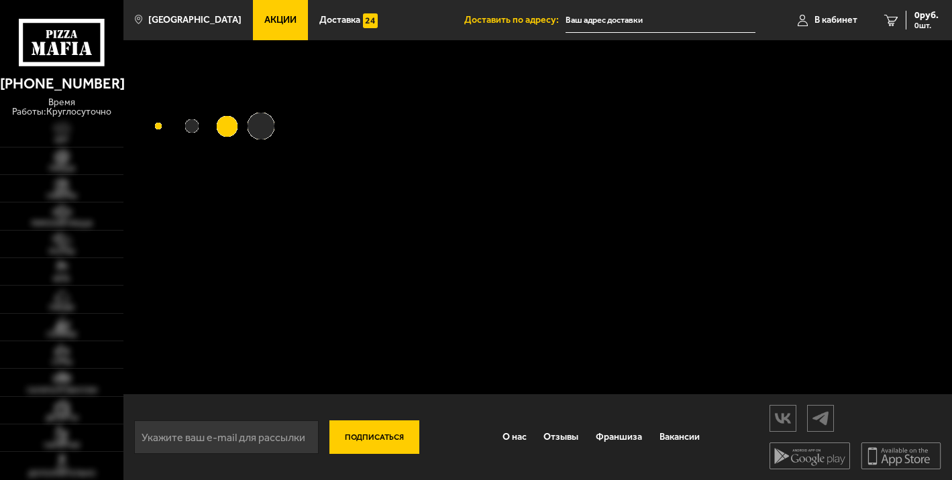
scroll to position [1, 0]
